Goal: Task Accomplishment & Management: Manage account settings

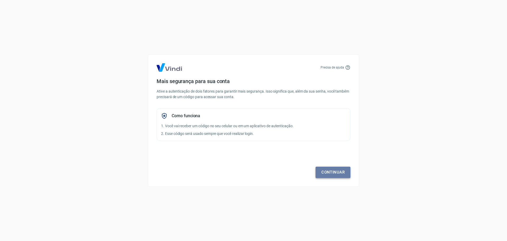
click at [335, 172] on link "Continuar" at bounding box center [333, 172] width 35 height 11
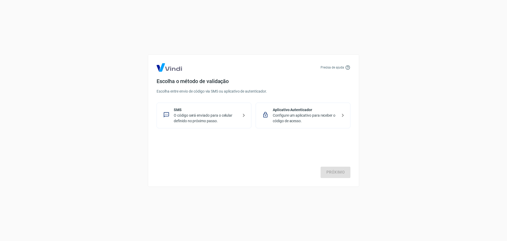
click at [191, 114] on p "O código será enviado para o celular definido no próximo passo." at bounding box center [206, 118] width 65 height 11
click at [334, 170] on link "Próximo" at bounding box center [336, 172] width 30 height 11
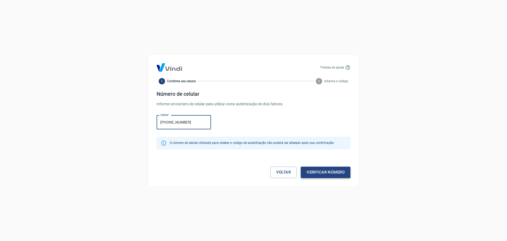
type input "[PHONE_NUMBER]"
click at [319, 174] on button "Verificar número" at bounding box center [326, 172] width 50 height 11
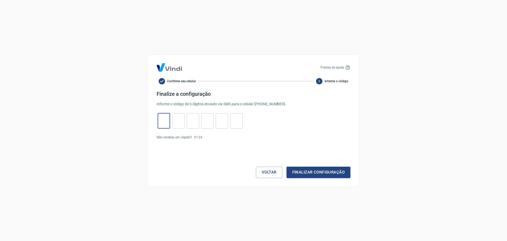
click at [161, 119] on input "tel" at bounding box center [164, 120] width 12 height 11
type input "8"
type input "5"
type input "3"
type input "0"
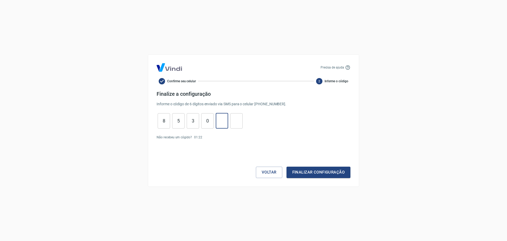
type input "5"
type input "6"
click at [332, 175] on button "Finalizar configuração" at bounding box center [319, 172] width 64 height 11
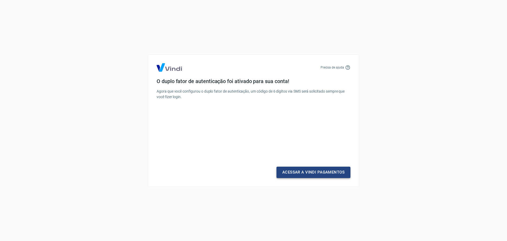
click at [330, 174] on link "Acessar a Vindi Pagamentos" at bounding box center [314, 172] width 74 height 11
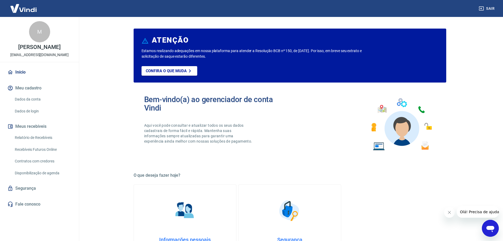
click at [31, 140] on link "Relatório de Recebíveis" at bounding box center [43, 137] width 60 height 11
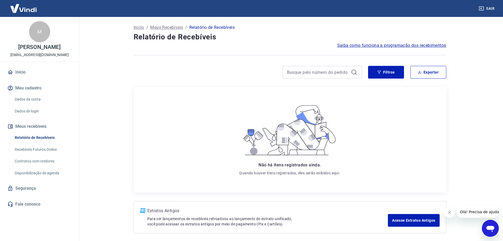
click at [30, 104] on link "Dados da conta" at bounding box center [43, 99] width 60 height 11
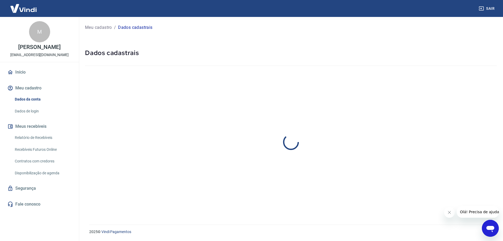
select select "ES"
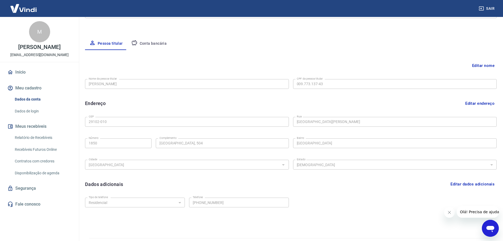
scroll to position [71, 0]
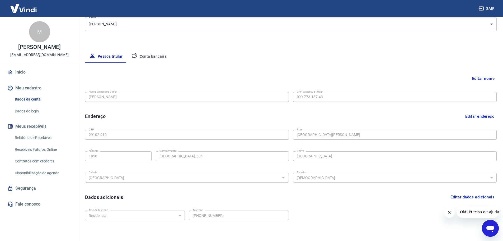
click at [151, 58] on button "Conta bancária" at bounding box center [149, 56] width 44 height 13
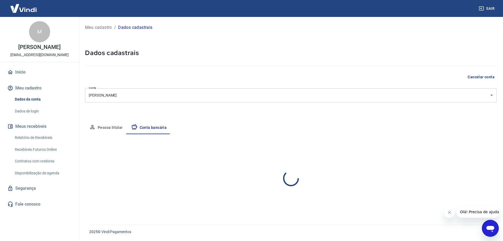
scroll to position [0, 0]
select select "1"
click at [484, 149] on button "Editar conta bancária" at bounding box center [479, 150] width 44 height 10
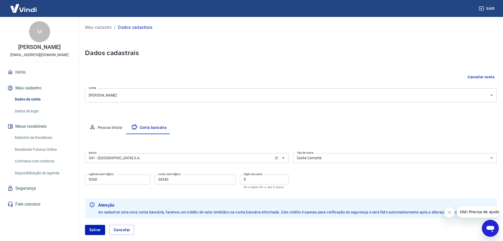
click at [182, 157] on input "341 - [GEOGRAPHIC_DATA] S.A." at bounding box center [179, 158] width 185 height 7
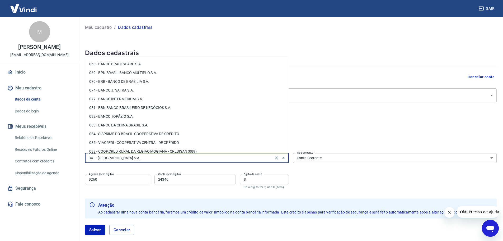
scroll to position [91, 0]
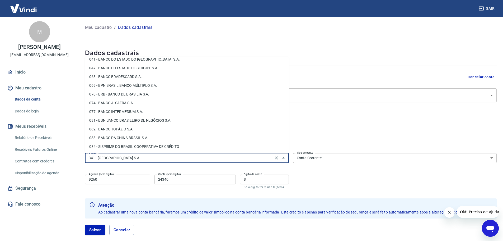
click at [138, 112] on li "077 - BANCO INTERMEDIUM S.A." at bounding box center [187, 111] width 204 height 9
type input "077 - BANCO INTERMEDIUM S.A."
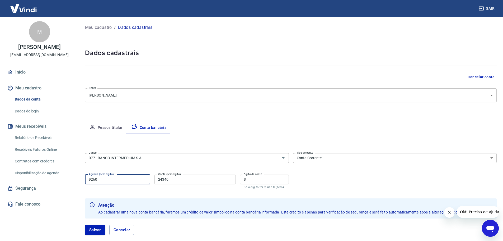
drag, startPoint x: 111, startPoint y: 181, endPoint x: 74, endPoint y: 177, distance: 37.5
click at [74, 177] on div "Sair M [PERSON_NAME] [EMAIL_ADDRESS][DOMAIN_NAME] Início Meu cadastro Dados da …" at bounding box center [251, 120] width 503 height 241
type input "0001"
click at [193, 181] on input "24340" at bounding box center [195, 179] width 81 height 10
type input "2"
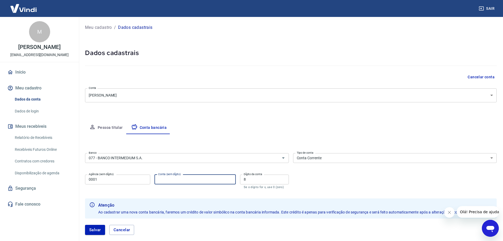
paste input "9636921"
type input "9636921"
drag, startPoint x: 253, startPoint y: 181, endPoint x: 235, endPoint y: 180, distance: 18.5
click at [235, 180] on div "Agência (sem dígito) 0001 Agência (sem dígito) Conta (sem dígito) 9636921 Conta…" at bounding box center [187, 180] width 204 height 17
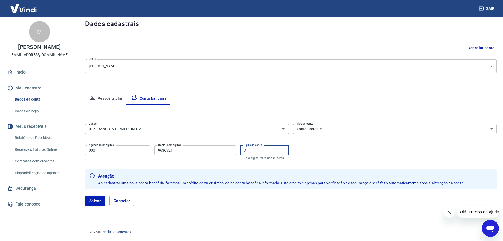
scroll to position [29, 0]
type input "3"
click at [98, 202] on button "Salvar" at bounding box center [95, 200] width 20 height 10
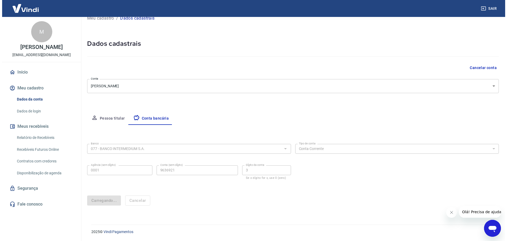
scroll to position [0, 0]
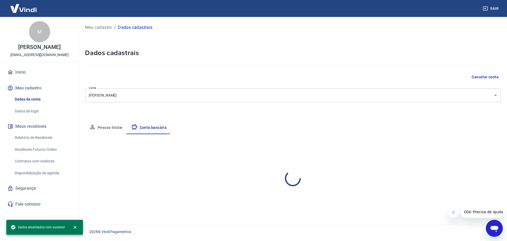
select select "1"
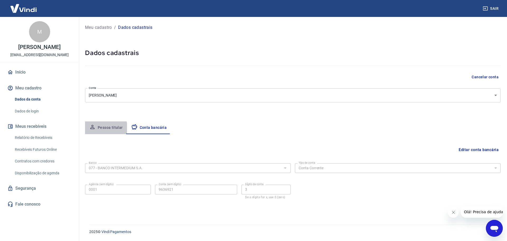
click at [101, 128] on button "Pessoa titular" at bounding box center [106, 127] width 42 height 13
select select "ES"
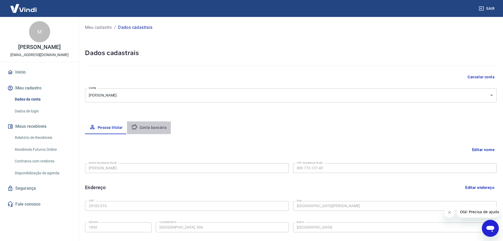
click at [159, 127] on button "Conta bancária" at bounding box center [149, 127] width 44 height 13
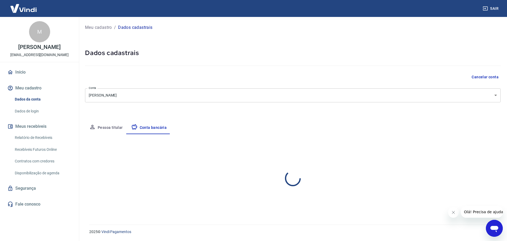
select select "1"
click at [479, 150] on button "Editar conta bancária" at bounding box center [479, 150] width 44 height 10
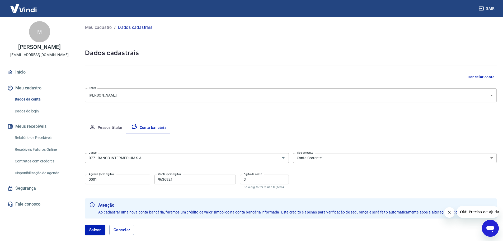
click at [164, 179] on input "9636921" at bounding box center [195, 179] width 81 height 10
type input "9622039"
drag, startPoint x: 249, startPoint y: 179, endPoint x: 241, endPoint y: 178, distance: 8.3
click at [241, 178] on input "3" at bounding box center [264, 179] width 49 height 10
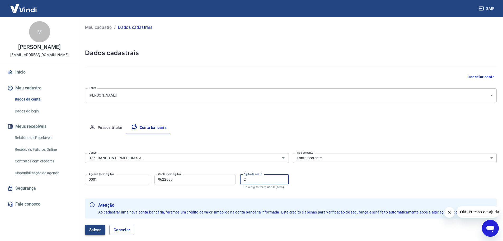
type input "2"
click at [97, 230] on button "Salvar" at bounding box center [95, 230] width 20 height 10
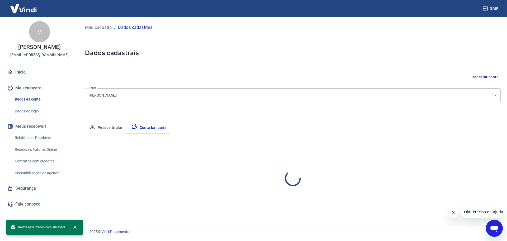
select select "1"
click at [40, 155] on link "Recebíveis Futuros Online" at bounding box center [43, 149] width 60 height 11
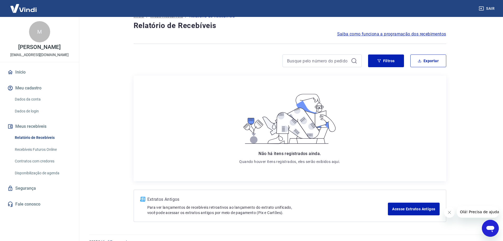
scroll to position [22, 0]
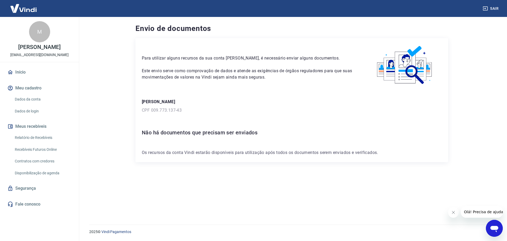
click at [497, 7] on button "Sair" at bounding box center [491, 9] width 19 height 10
